Goal: Transaction & Acquisition: Subscribe to service/newsletter

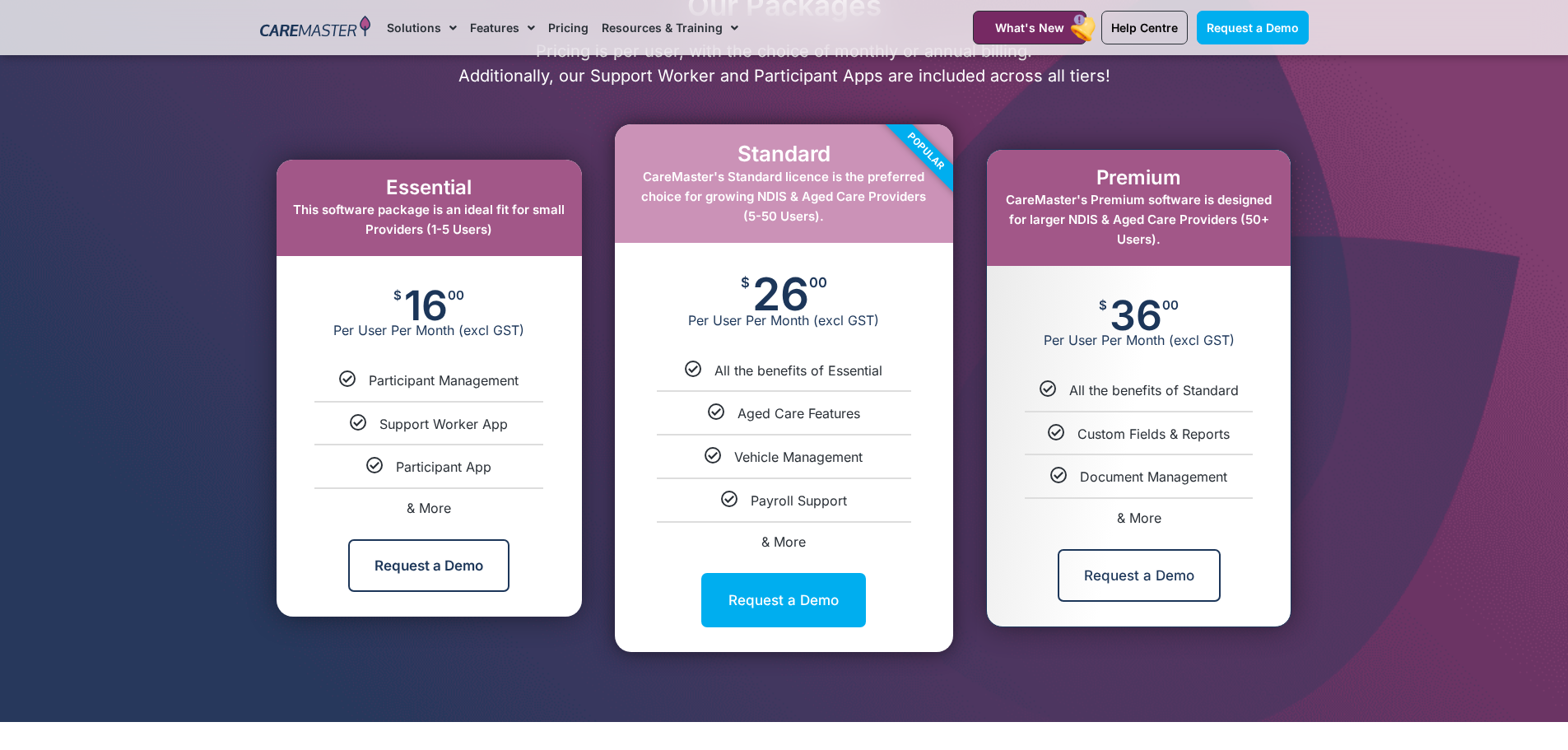
drag, startPoint x: 1098, startPoint y: 178, endPoint x: 1199, endPoint y: 179, distance: 101.0
click at [1199, 179] on h2 "Premium" at bounding box center [1139, 178] width 271 height 24
drag, startPoint x: 757, startPoint y: 287, endPoint x: 830, endPoint y: 301, distance: 74.3
click at [830, 301] on div "$ 26 00 Per User Per Month (excl GST)" at bounding box center [784, 302] width 338 height 119
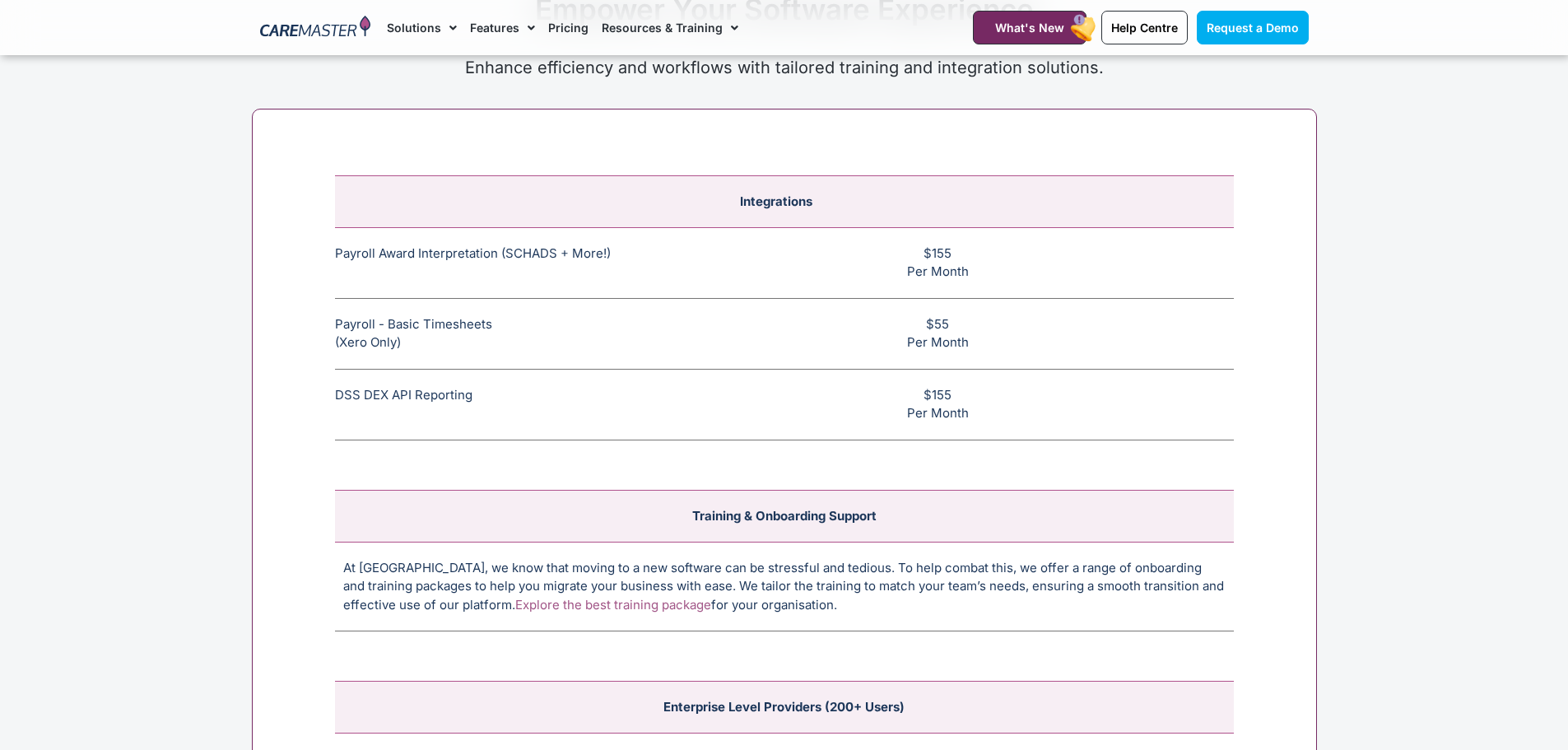
scroll to position [6259, 0]
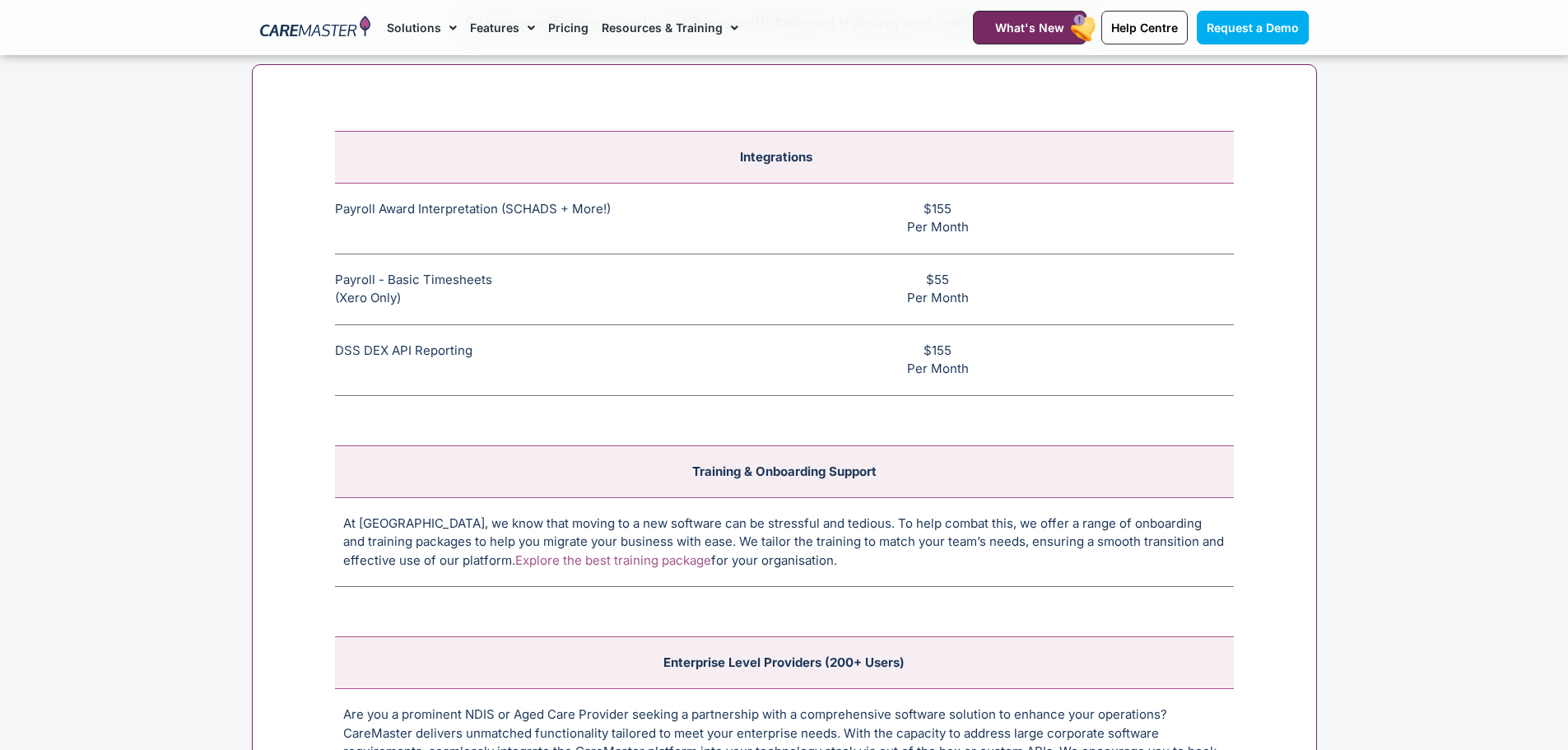
click at [970, 204] on td "$155 Per Month" at bounding box center [946, 218] width 575 height 71
drag, startPoint x: 917, startPoint y: 209, endPoint x: 962, endPoint y: 211, distance: 45.0
click at [962, 211] on td "$155 Per Month" at bounding box center [946, 218] width 575 height 71
click at [907, 205] on td "$155 Per Month" at bounding box center [946, 218] width 575 height 71
click at [911, 208] on td "$155 Per Month" at bounding box center [946, 218] width 575 height 71
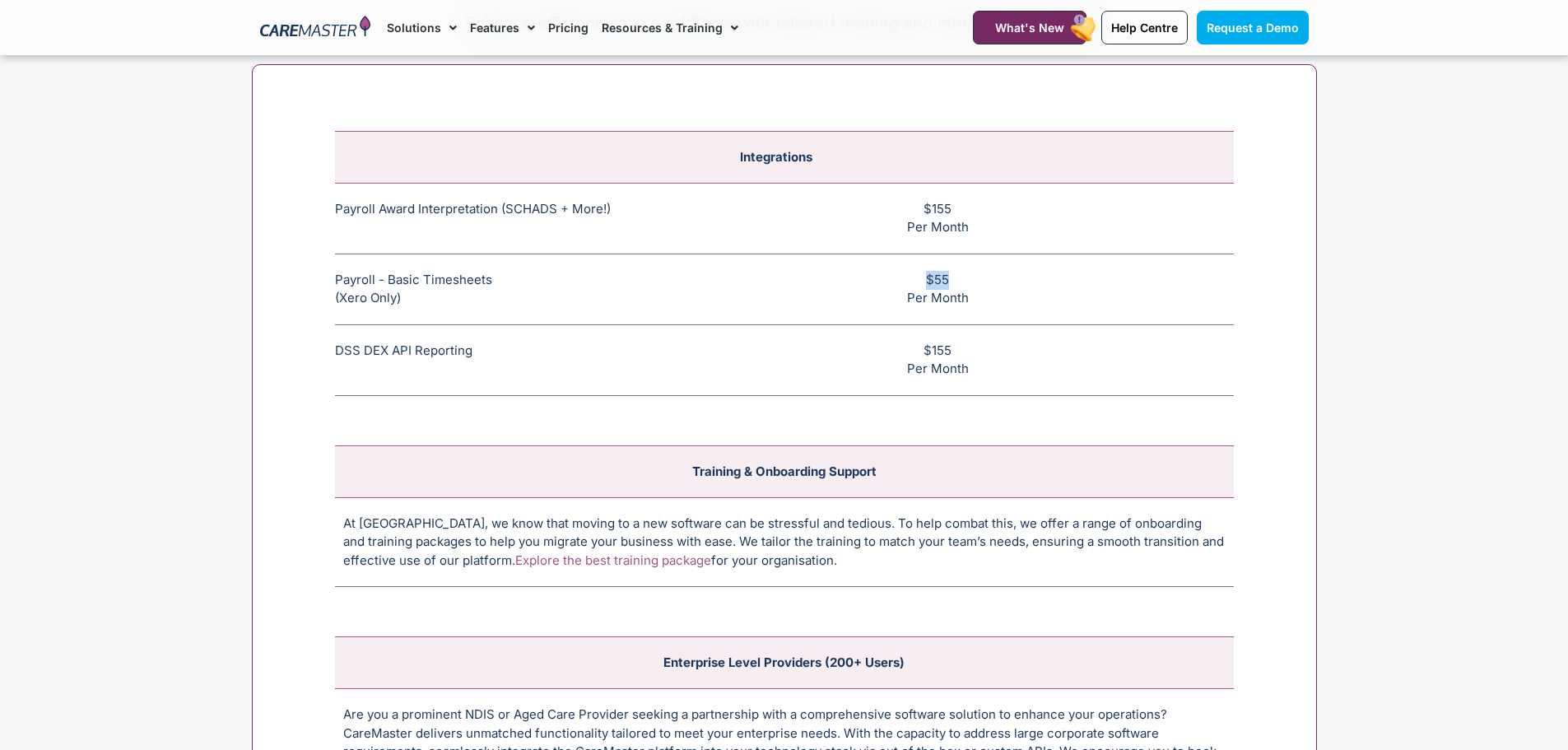
drag, startPoint x: 922, startPoint y: 282, endPoint x: 957, endPoint y: 274, distance: 35.9
click at [957, 274] on td "$55 Per Month" at bounding box center [946, 289] width 575 height 71
click at [996, 351] on td "$155 Per Month" at bounding box center [946, 359] width 575 height 71
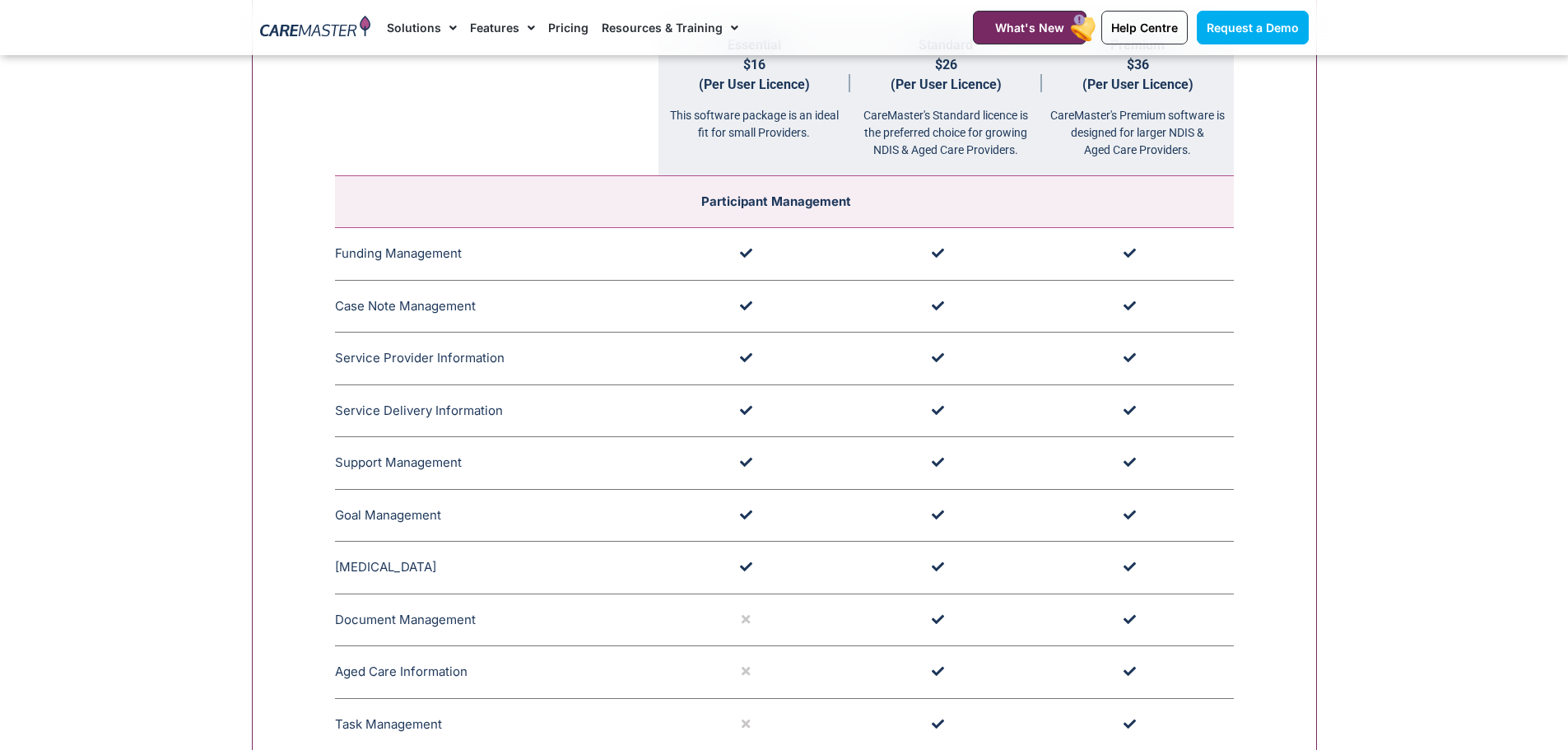
scroll to position [1812, 0]
